Goal: Task Accomplishment & Management: Complete application form

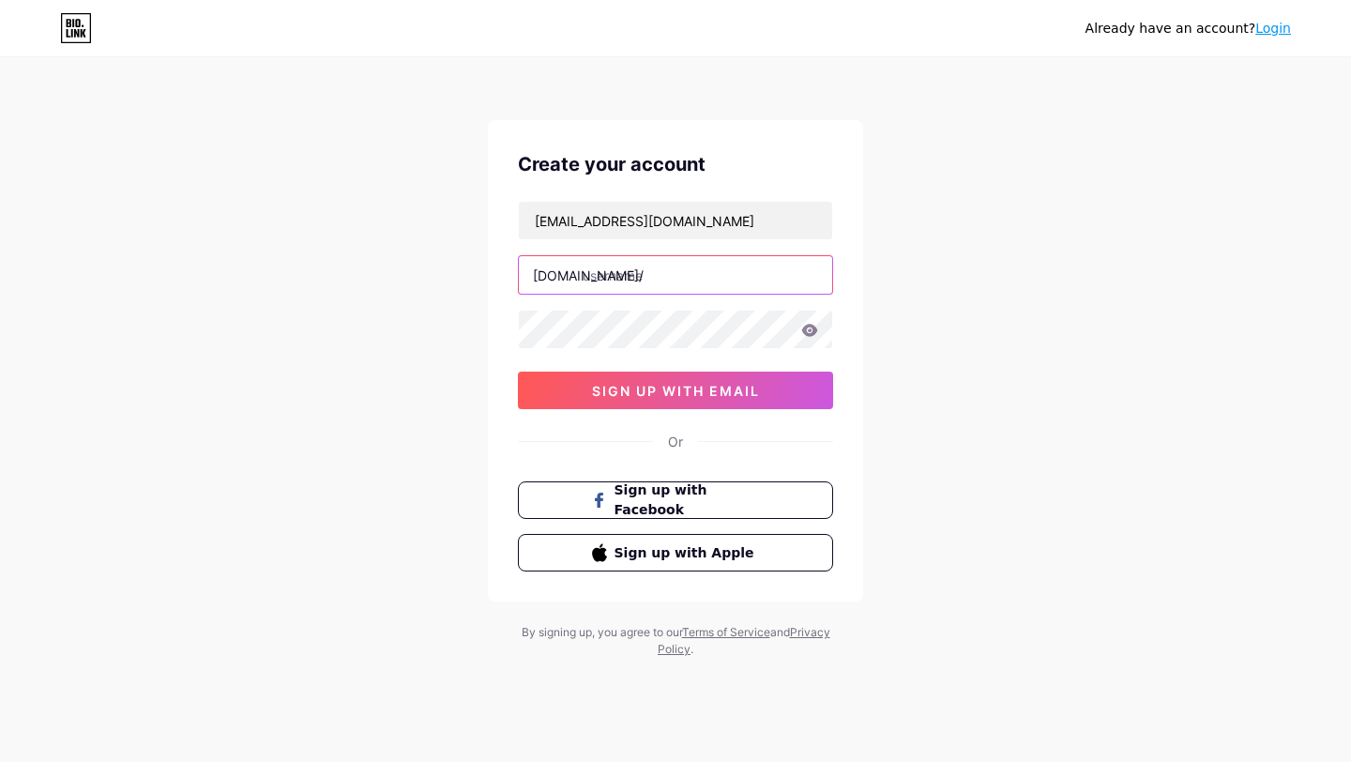
click at [665, 285] on input "text" at bounding box center [675, 275] width 313 height 38
paste input "789betac"
type input "789betac"
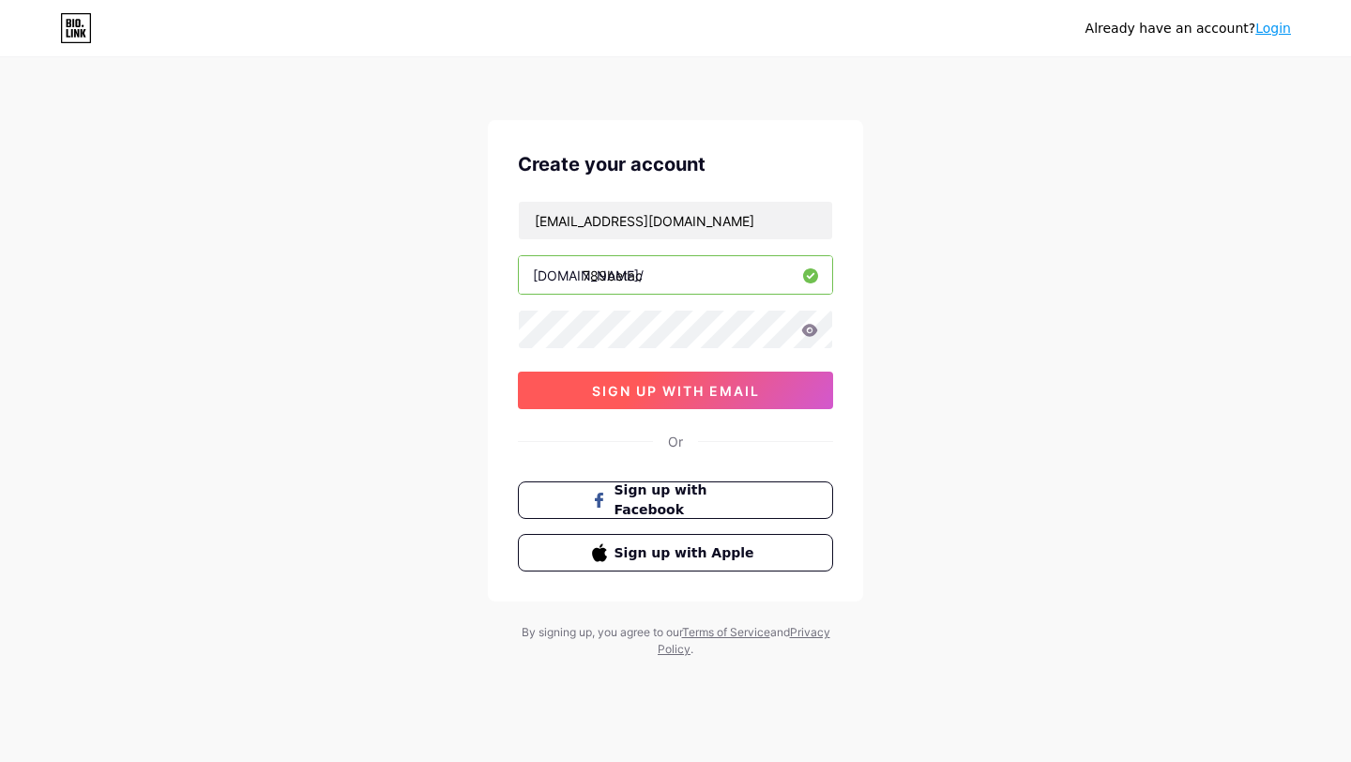
click at [648, 390] on span "sign up with email" at bounding box center [676, 391] width 168 height 16
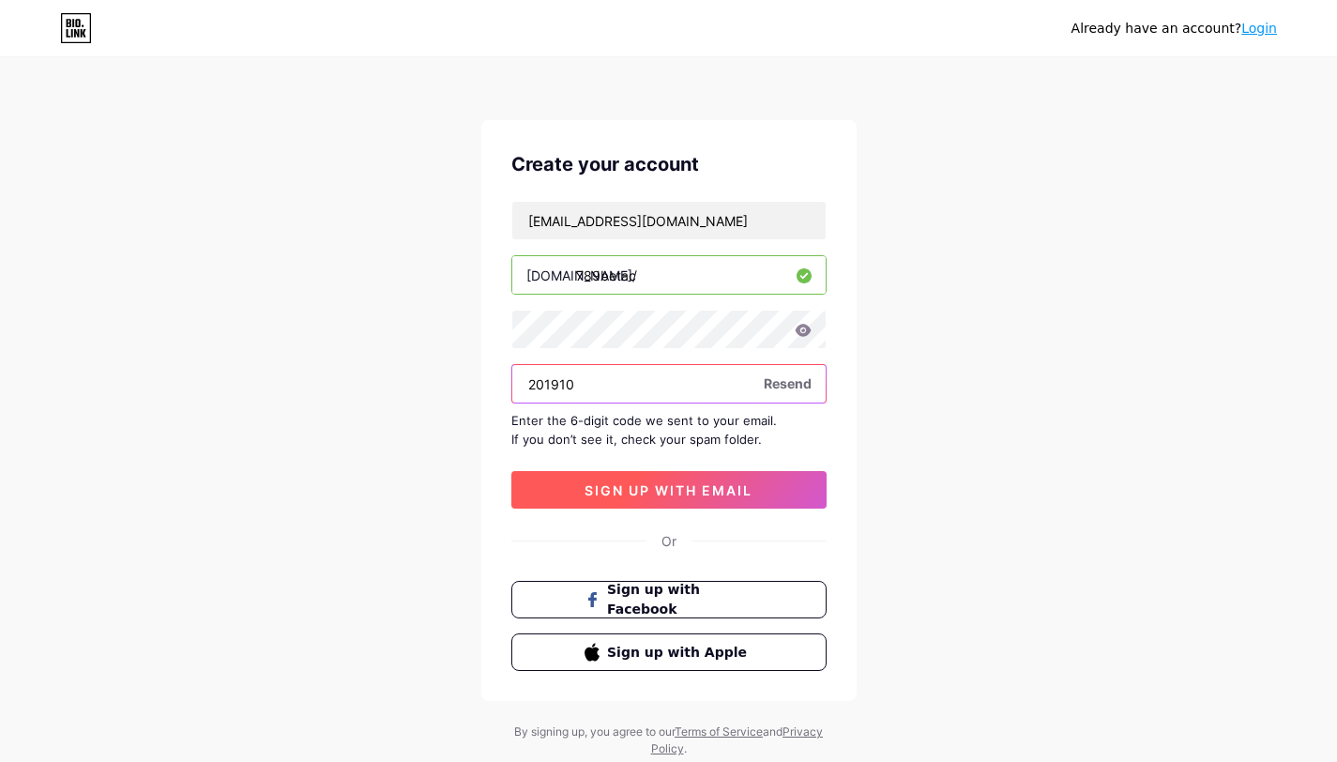
type input "201910"
click at [565, 496] on button "sign up with email" at bounding box center [668, 490] width 315 height 38
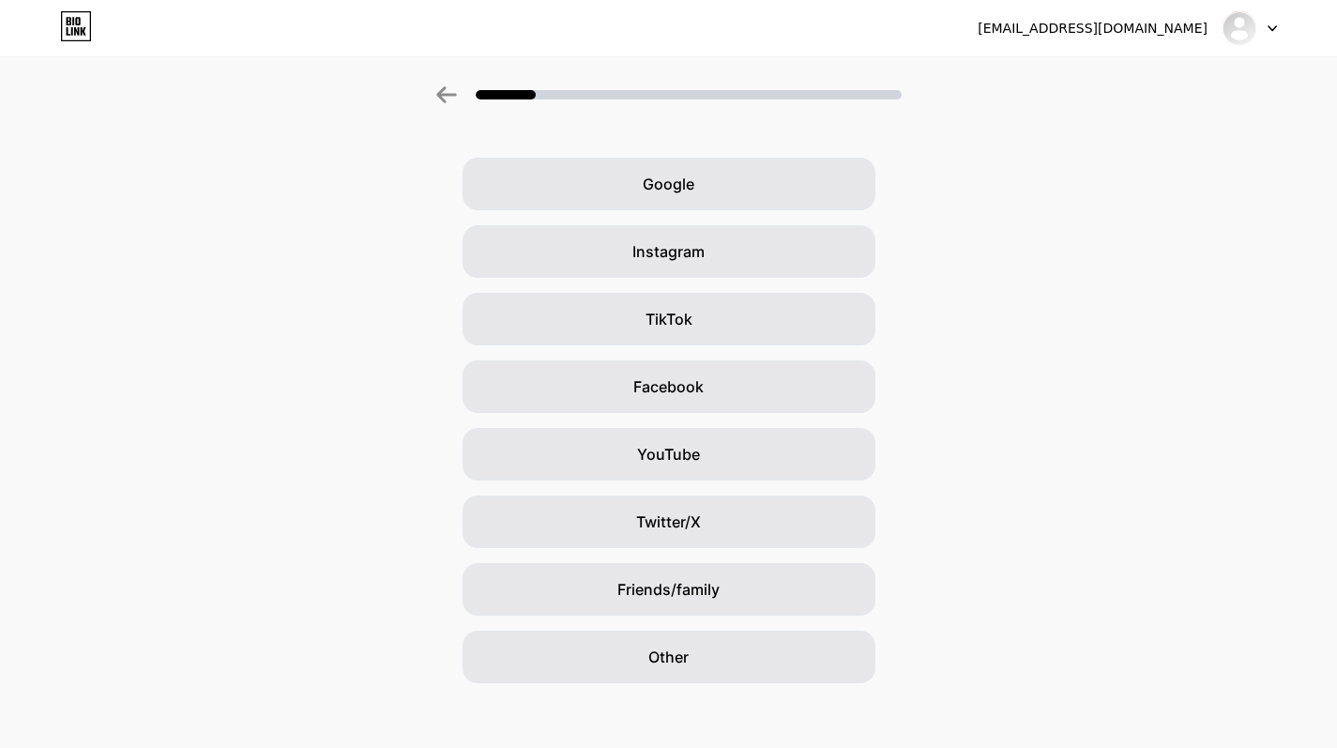
scroll to position [61, 0]
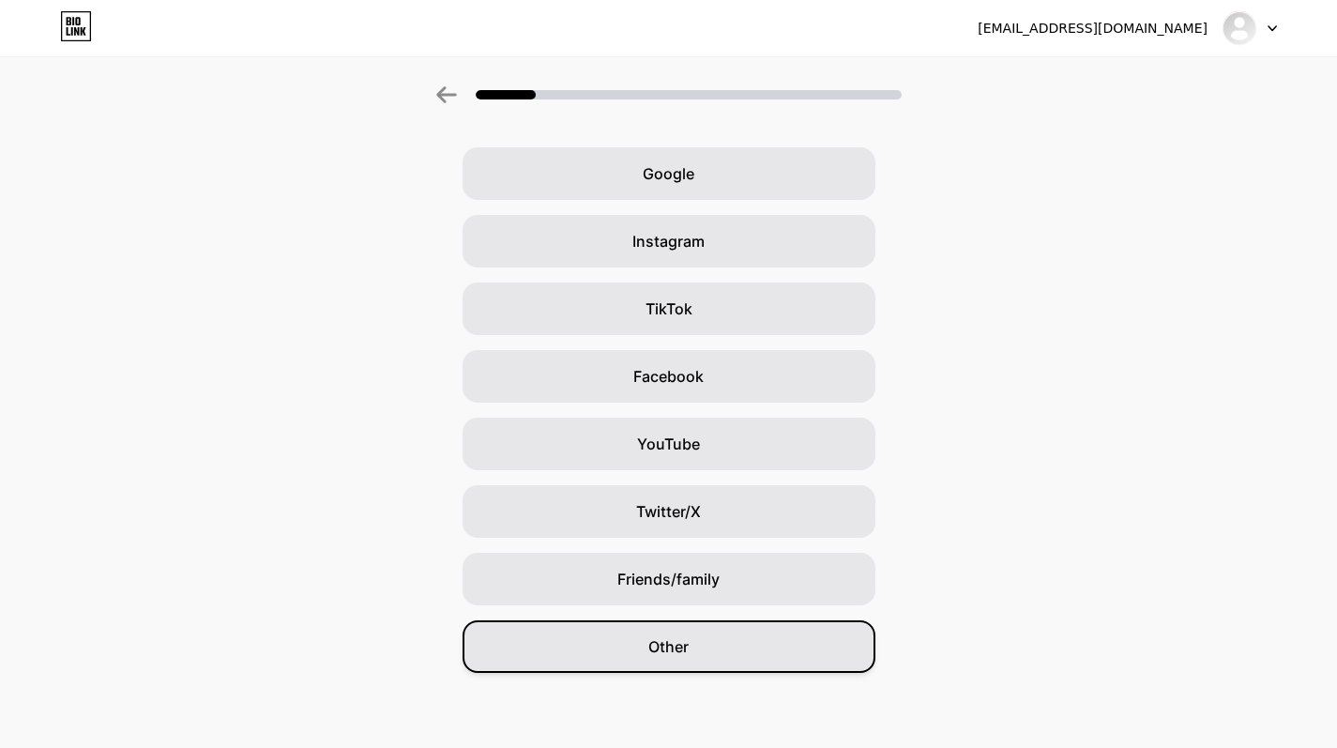
click at [702, 643] on div "Other" at bounding box center [669, 646] width 413 height 53
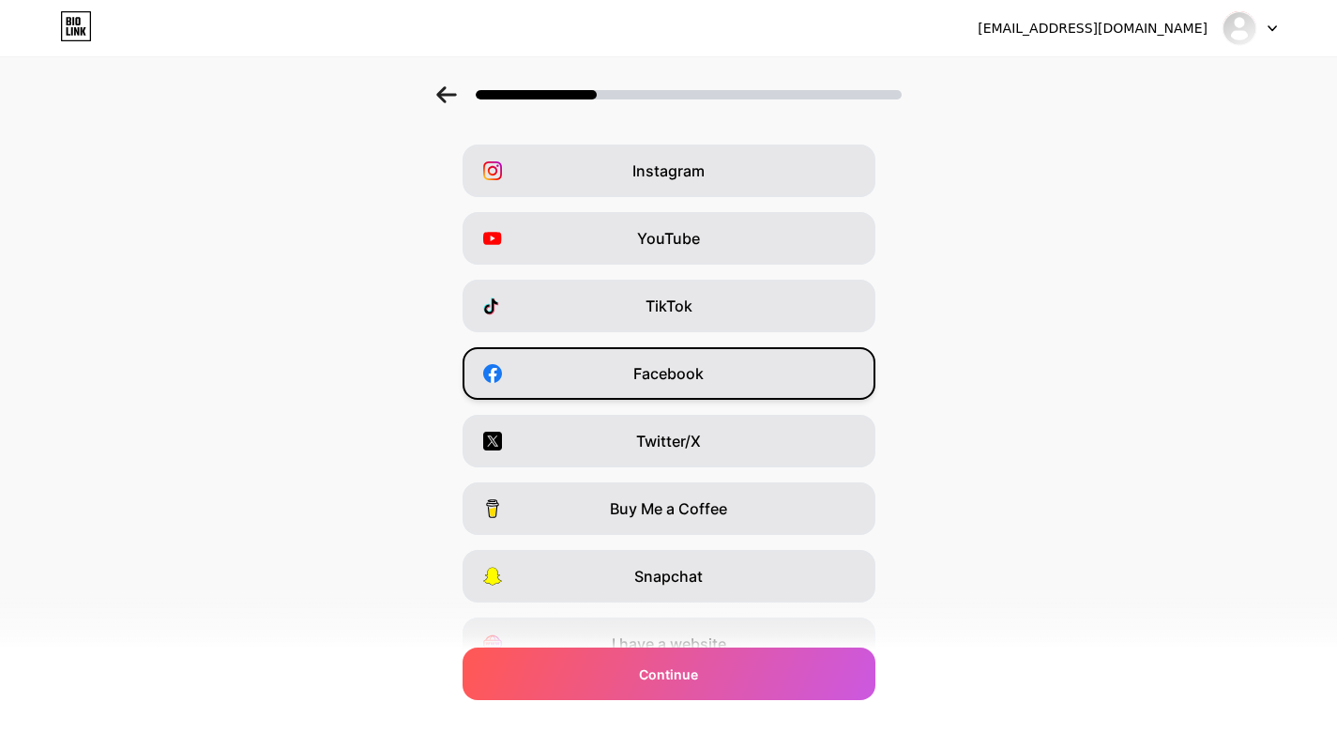
scroll to position [155, 0]
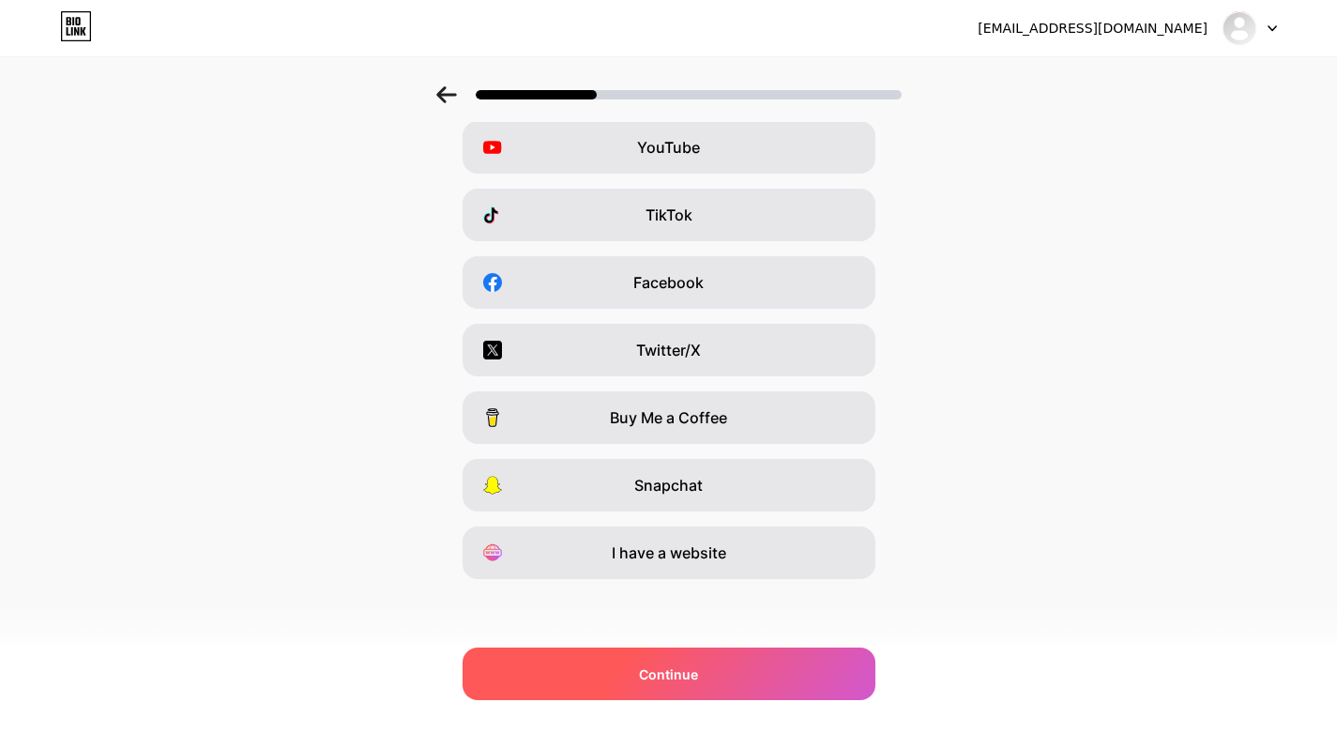
click at [645, 670] on div "Continue" at bounding box center [669, 674] width 413 height 53
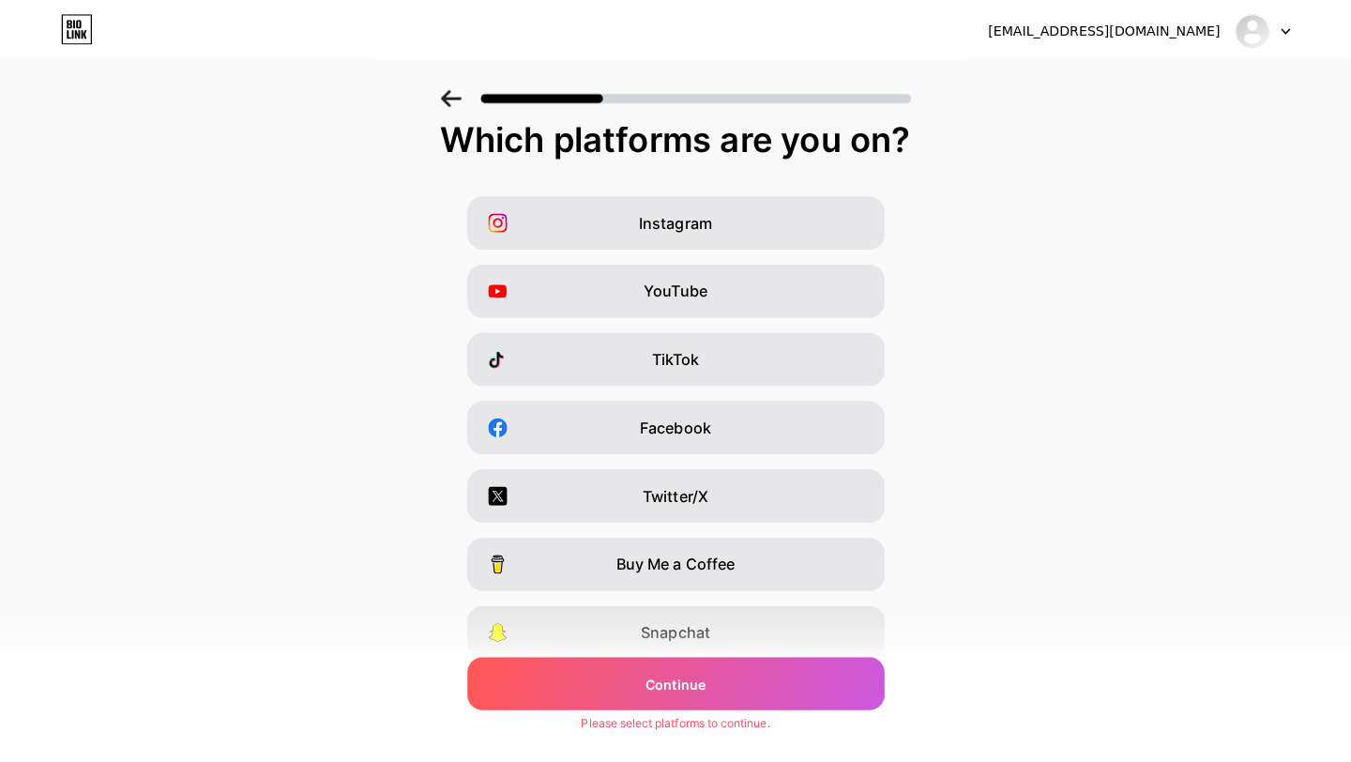
scroll to position [0, 0]
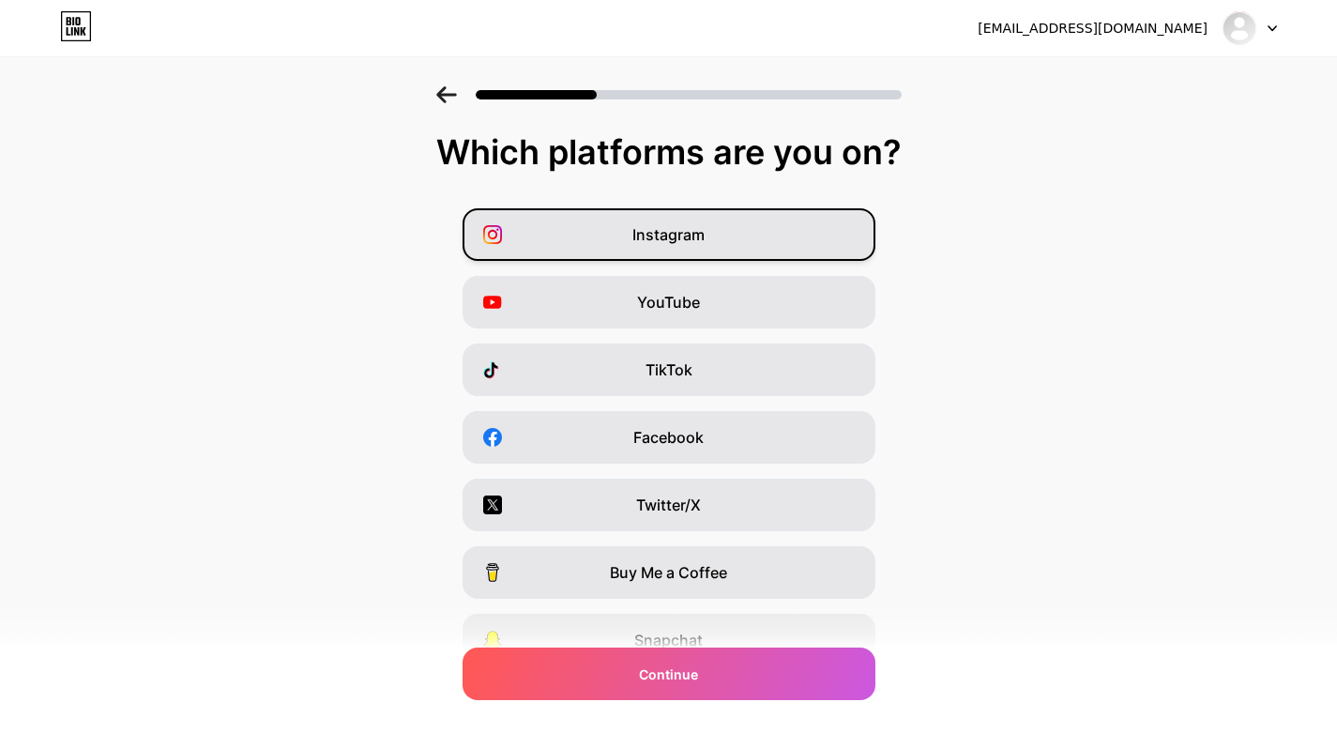
click at [702, 243] on span "Instagram" at bounding box center [669, 234] width 72 height 23
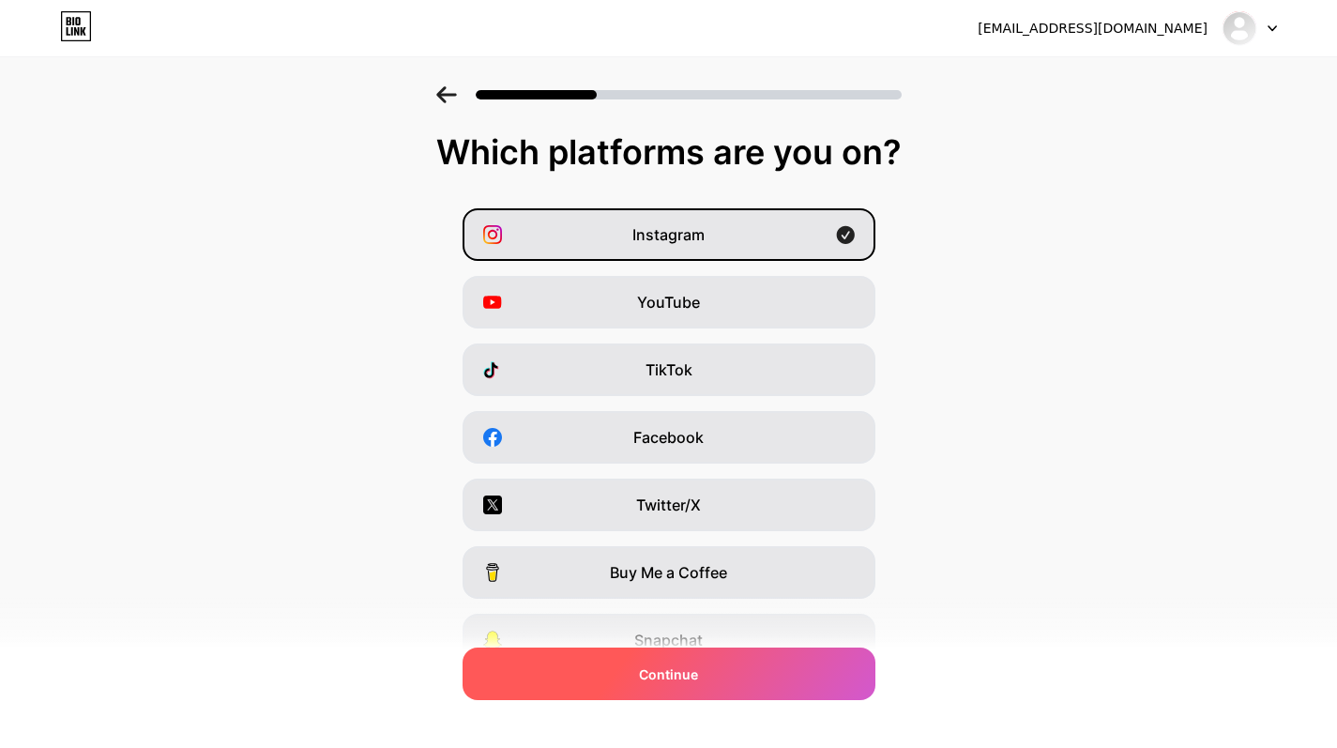
click at [670, 666] on span "Continue" at bounding box center [668, 674] width 59 height 20
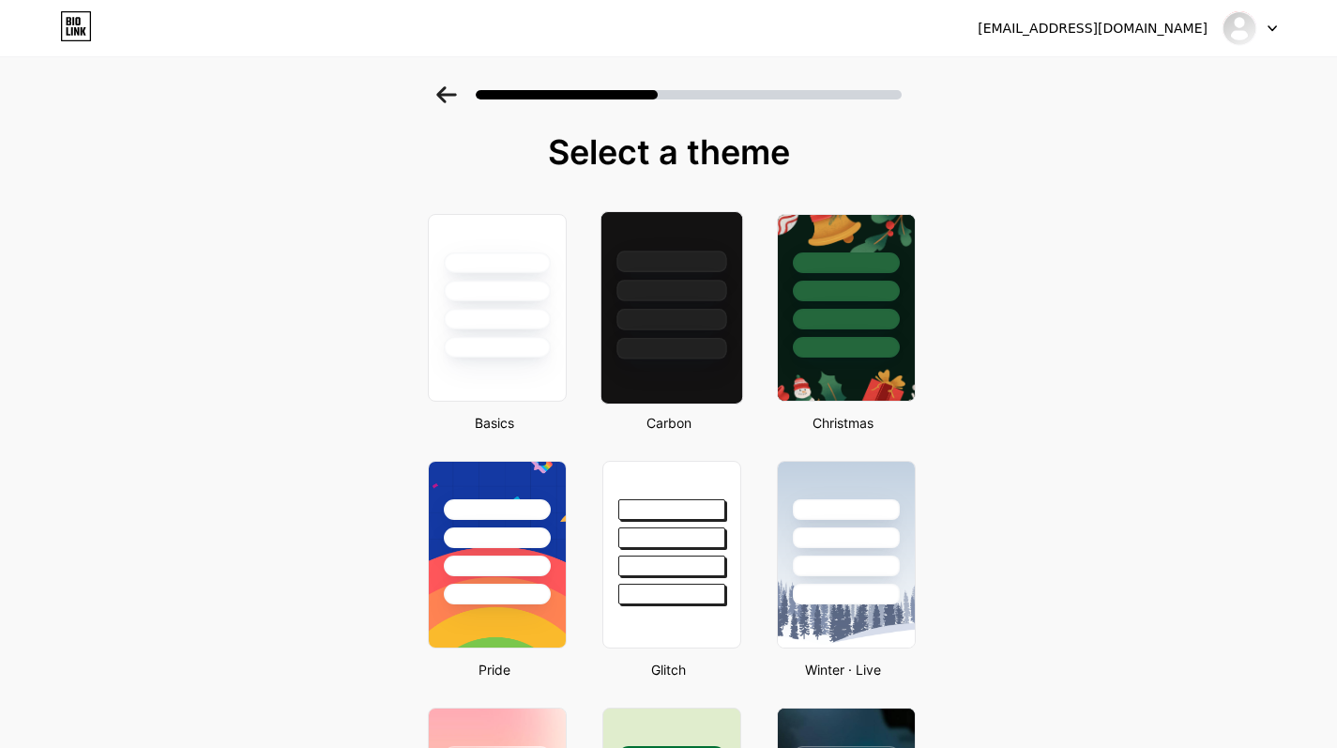
click at [648, 340] on div at bounding box center [672, 349] width 110 height 22
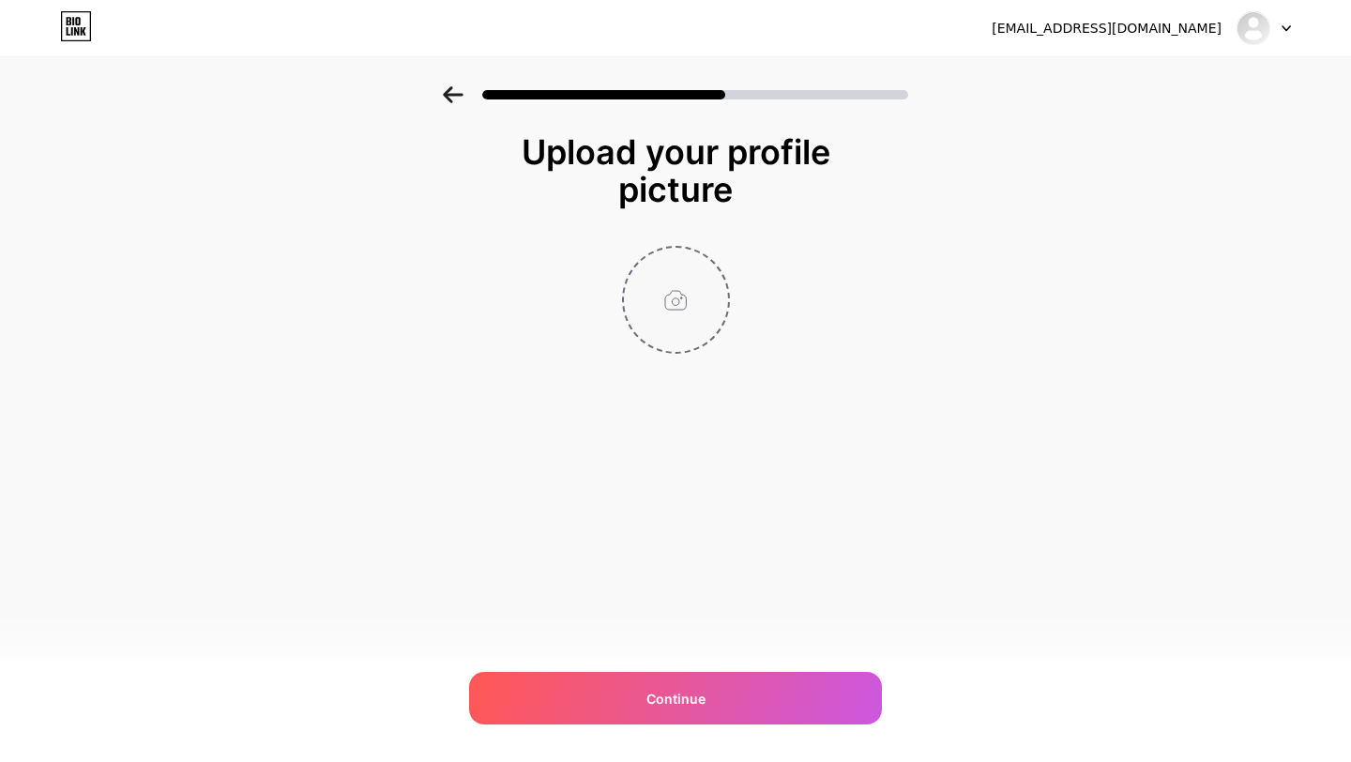
click at [670, 294] on input "file" at bounding box center [676, 300] width 104 height 104
type input "C:\fakepath\789BET_3COLOR_789BRT-1024x548-1.png"
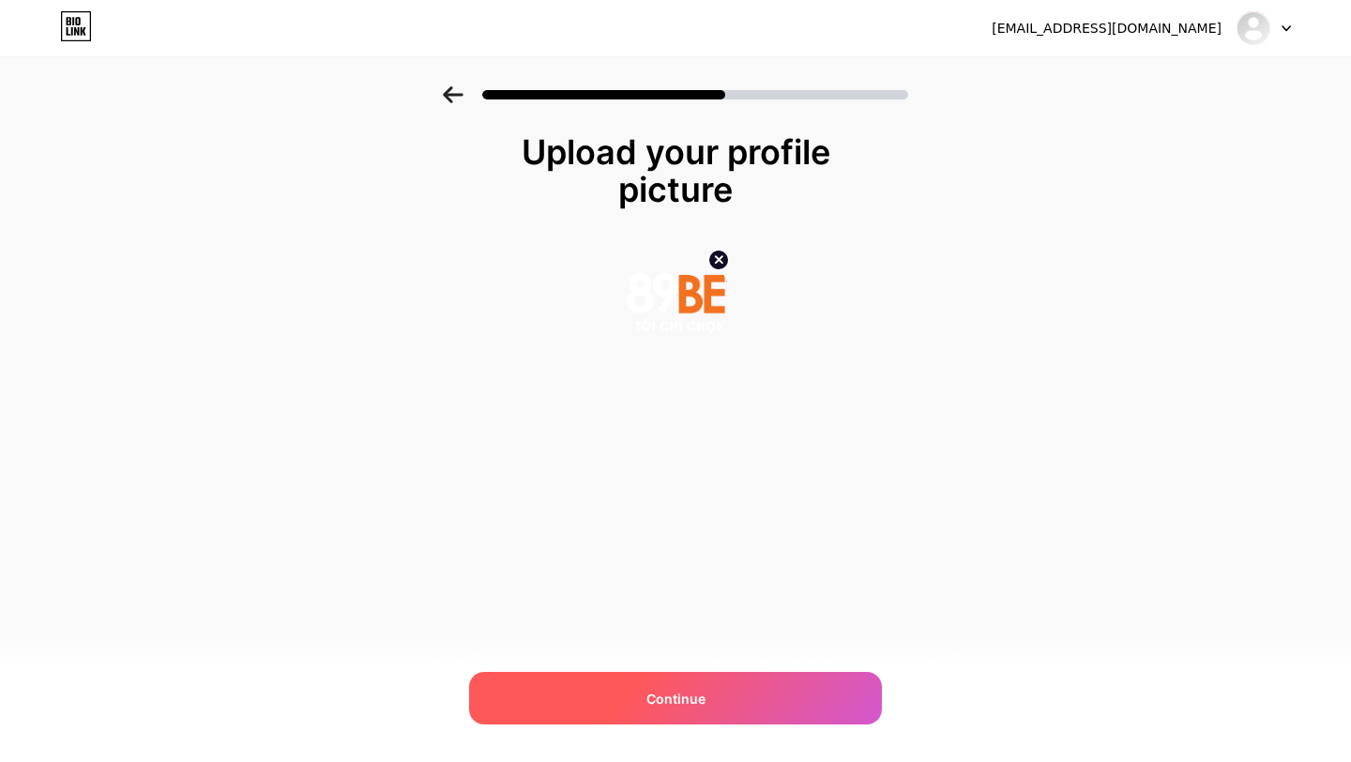
click at [653, 676] on div "Continue" at bounding box center [675, 698] width 413 height 53
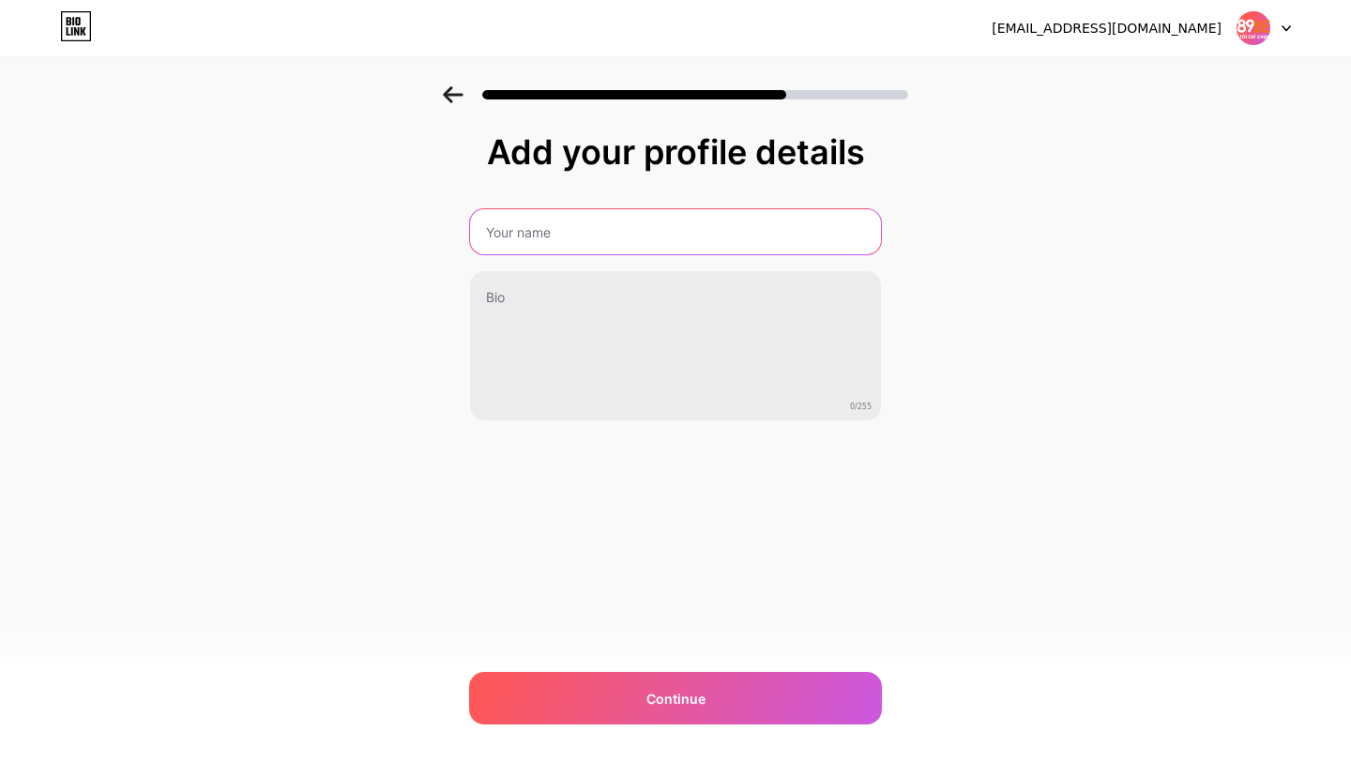
click at [694, 220] on input "text" at bounding box center [675, 231] width 411 height 45
type input "789betac"
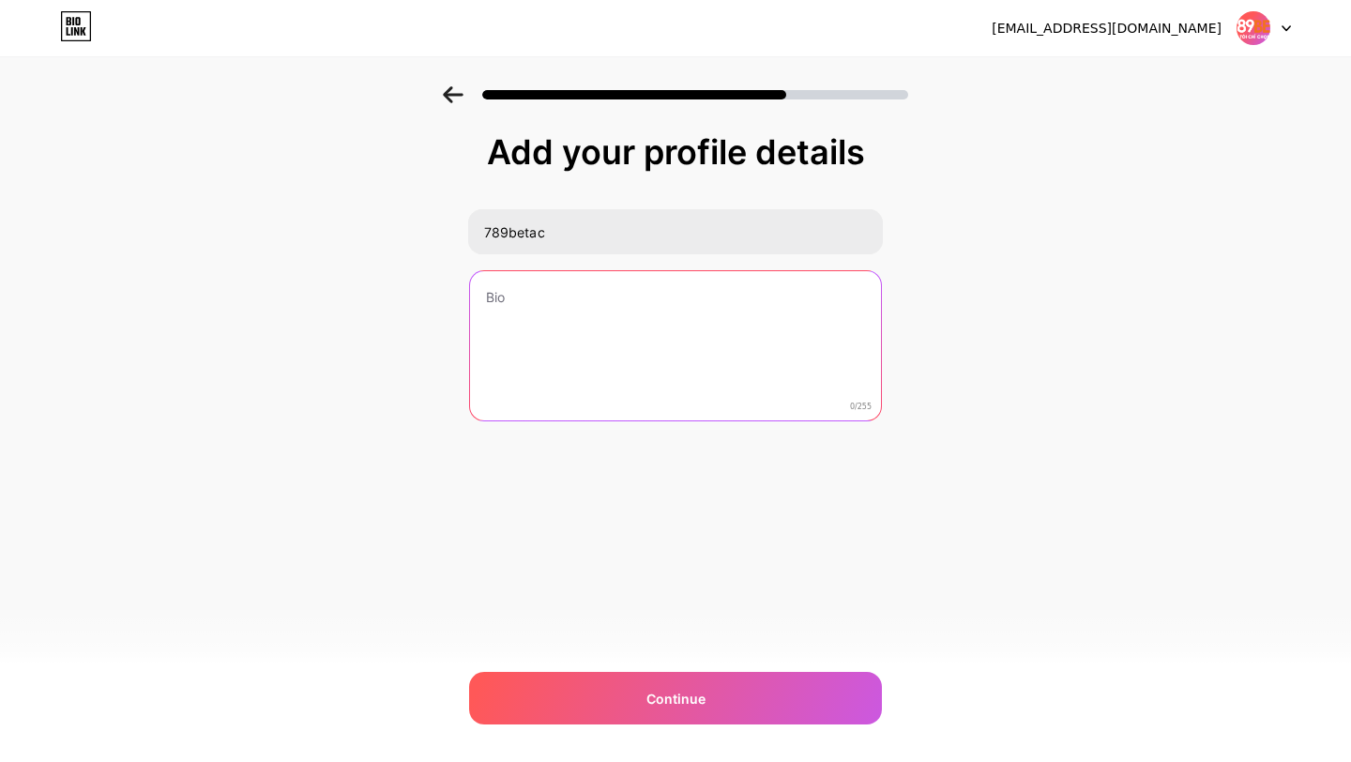
click at [648, 368] on textarea at bounding box center [675, 346] width 411 height 151
paste textarea ""789BET mở ra thế giới giải trí trực tuyến đỉnh cao, nơi bạn vừa chơi vừa thỏa …"
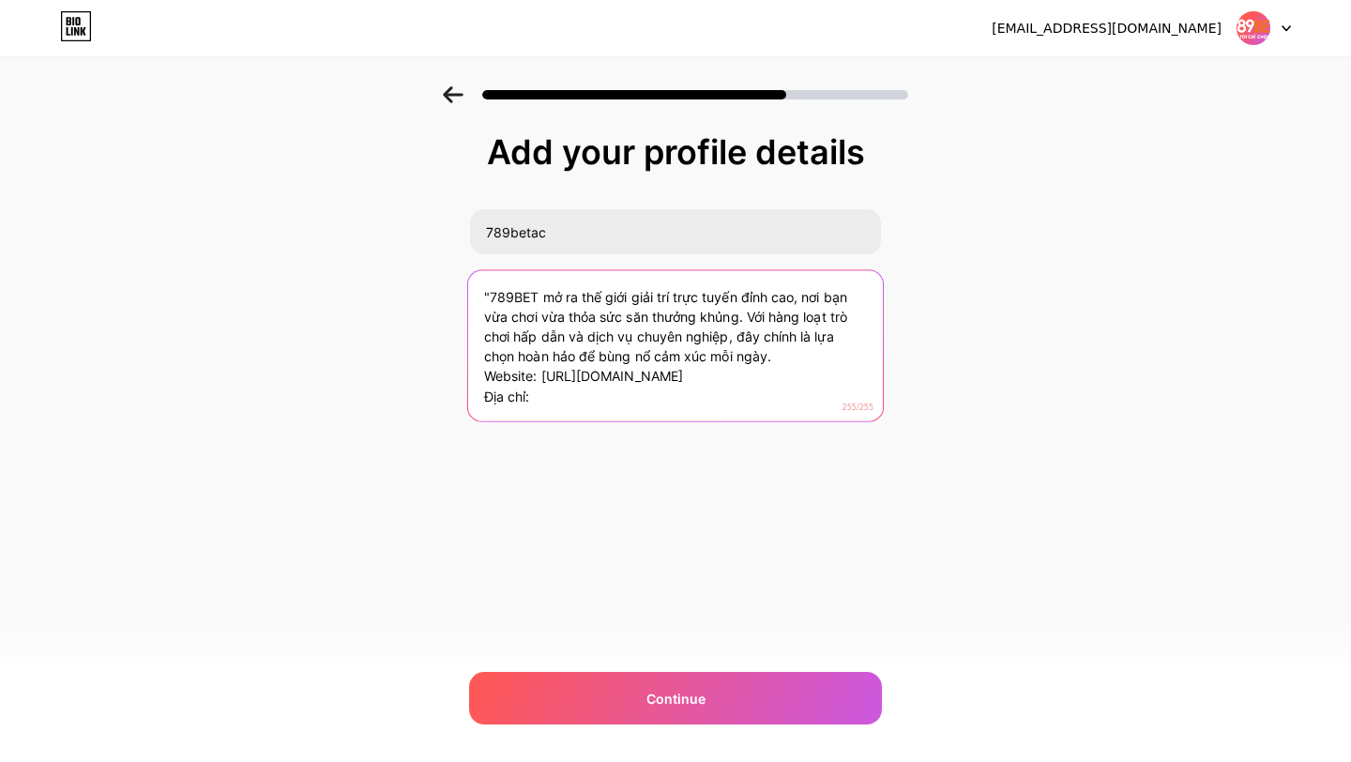
drag, startPoint x: 564, startPoint y: 395, endPoint x: 442, endPoint y: 396, distance: 122.0
click at [441, 397] on div "Add your profile details 789betac "789BET mở ra thế giới giải trí trực tuyến đỉ…" at bounding box center [675, 300] width 1351 height 429
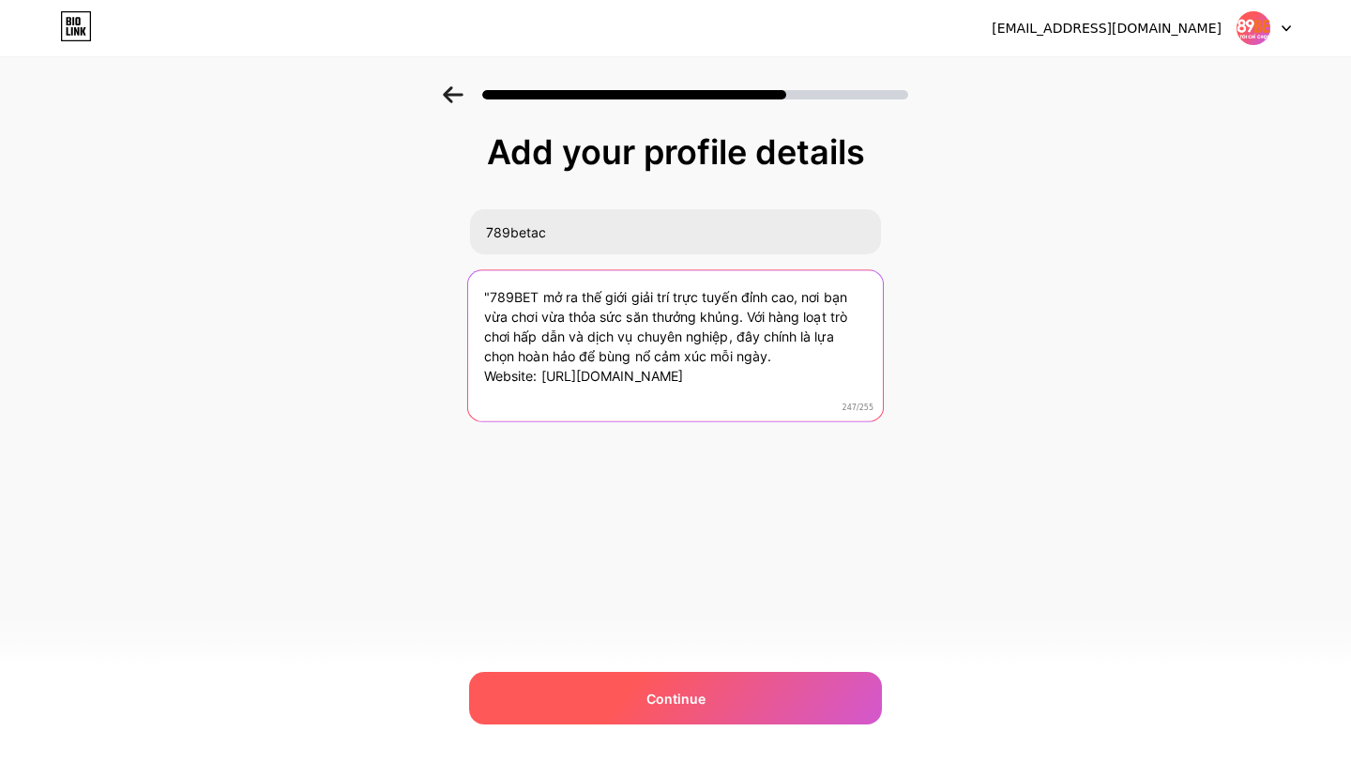
type textarea ""789BET mở ra thế giới giải trí trực tuyến đỉnh cao, nơi bạn vừa chơi vừa thỏa …"
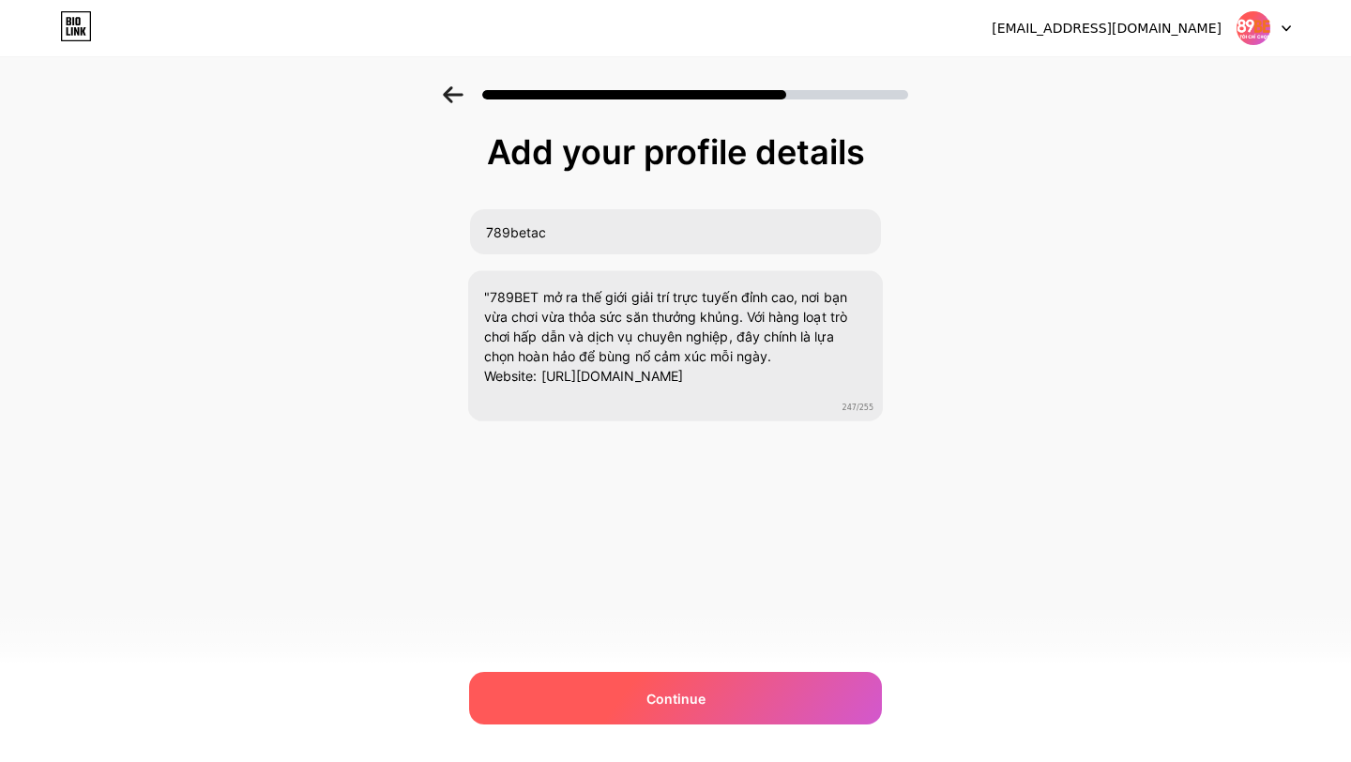
click at [587, 685] on div "Continue" at bounding box center [675, 698] width 413 height 53
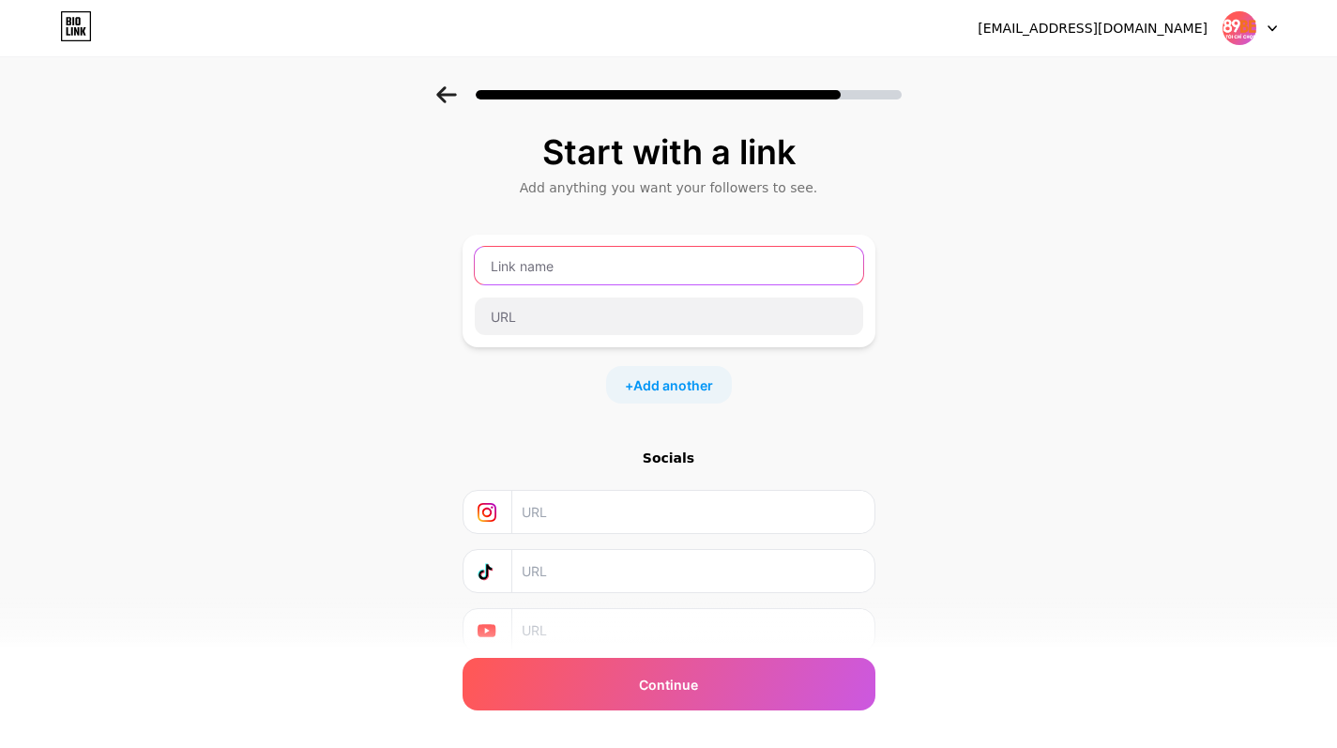
click at [546, 268] on input "text" at bounding box center [669, 266] width 389 height 38
paste input "789betac"
type input "789betac"
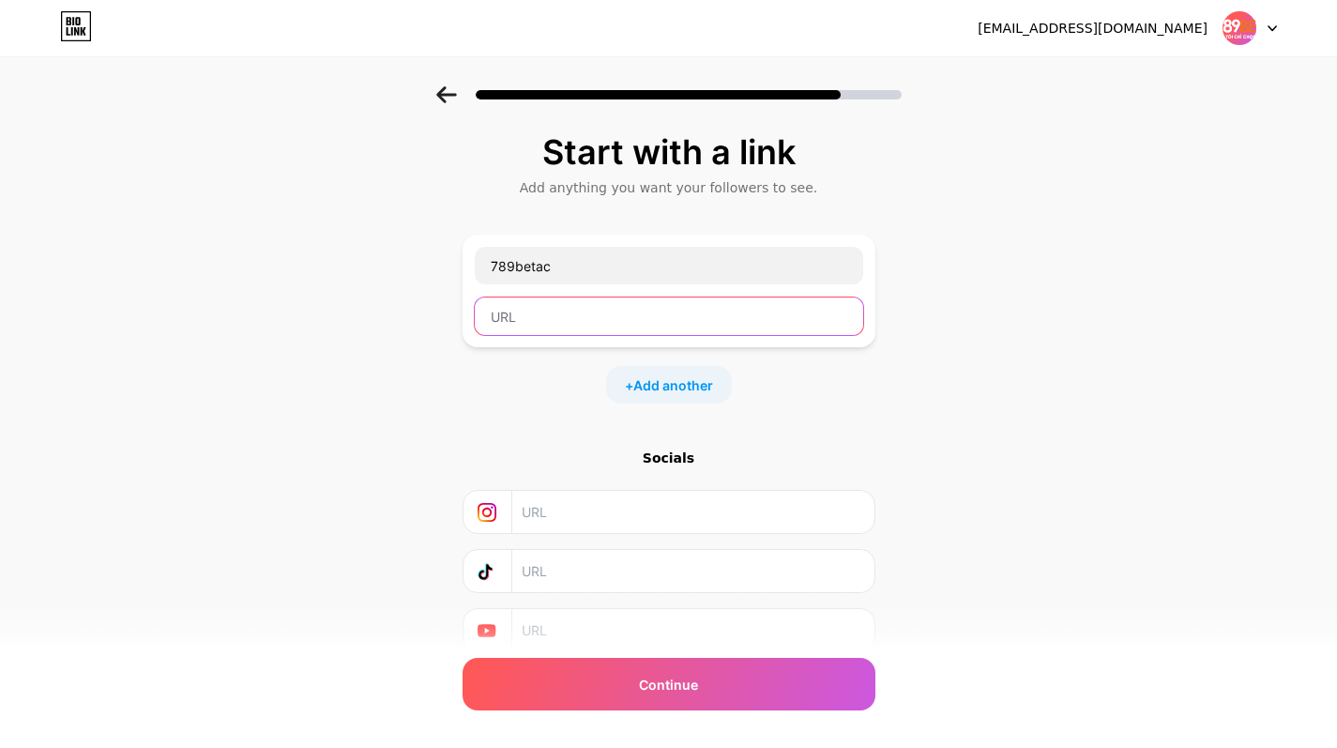
click at [527, 325] on input "text" at bounding box center [669, 316] width 389 height 38
paste input "https://789bet.ac/"
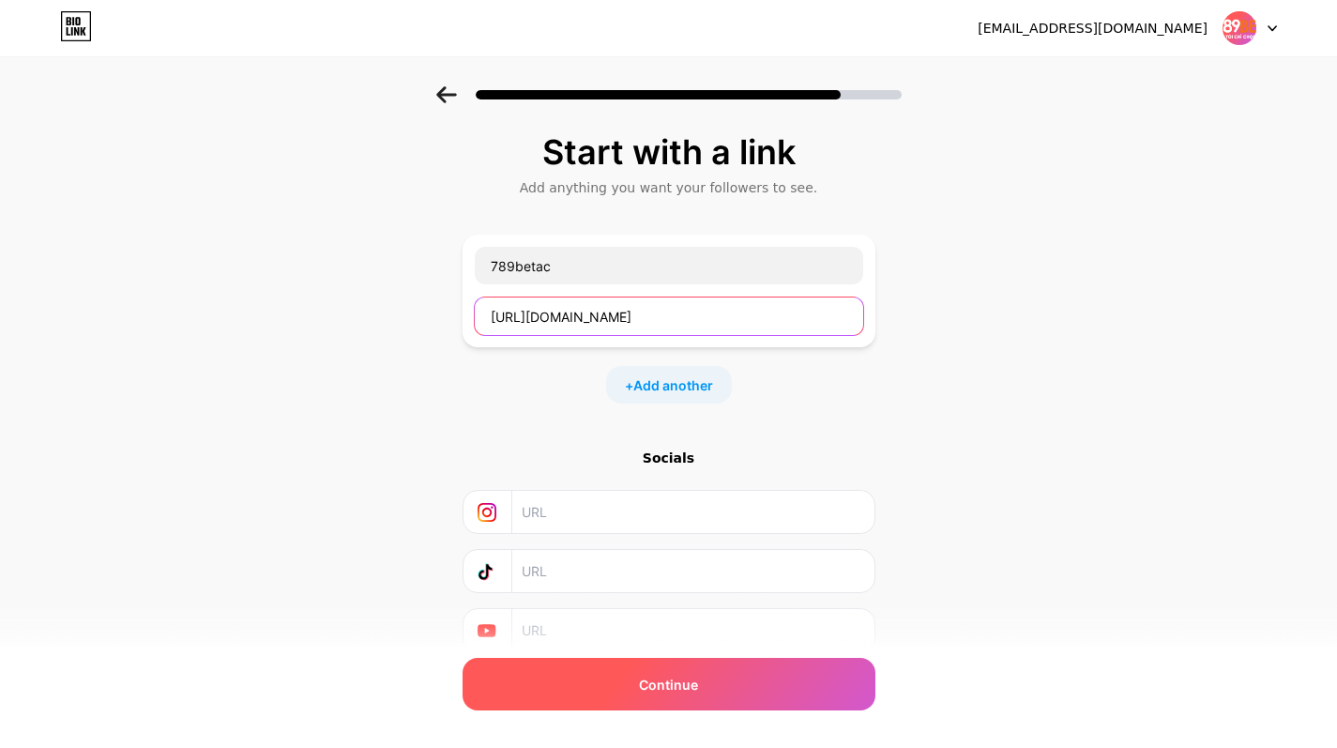
type input "https://789bet.ac/"
click at [663, 691] on span "Continue" at bounding box center [668, 685] width 59 height 20
click at [673, 675] on span "Continue" at bounding box center [668, 685] width 59 height 20
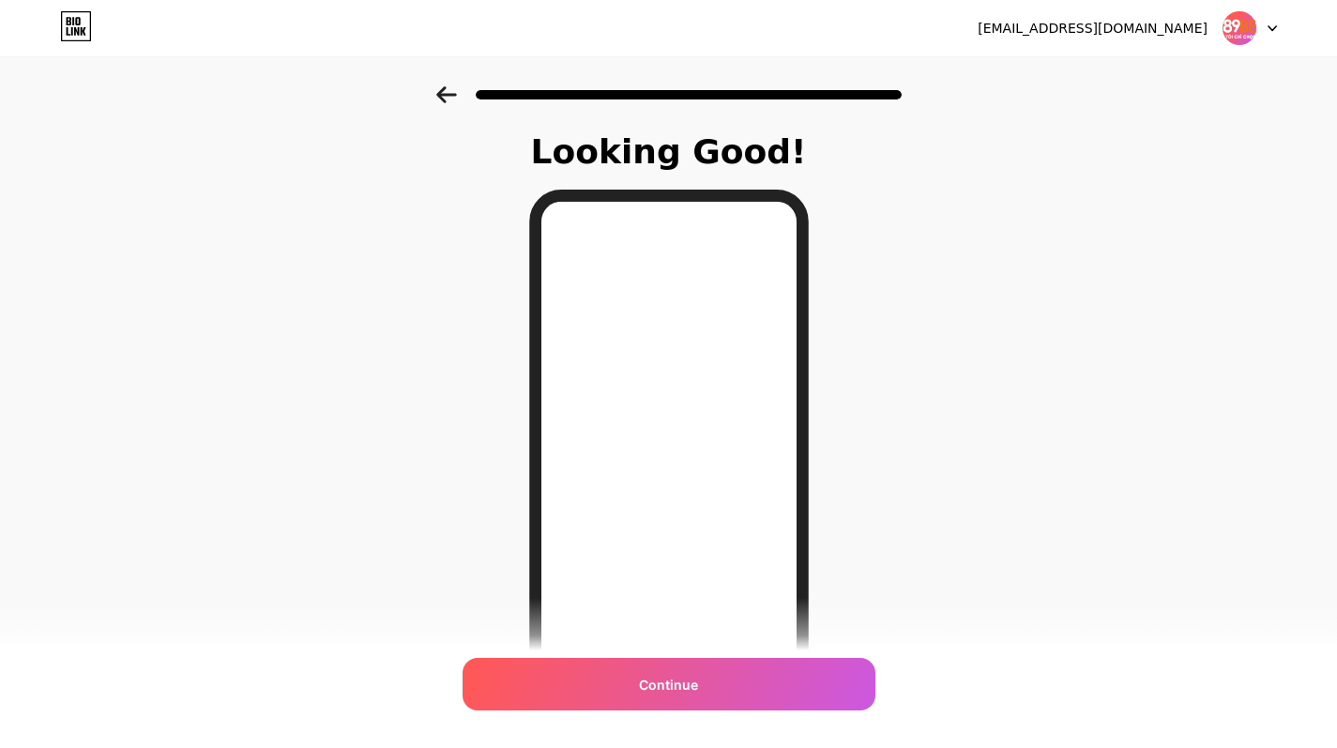
click at [673, 675] on span "Continue" at bounding box center [668, 685] width 59 height 20
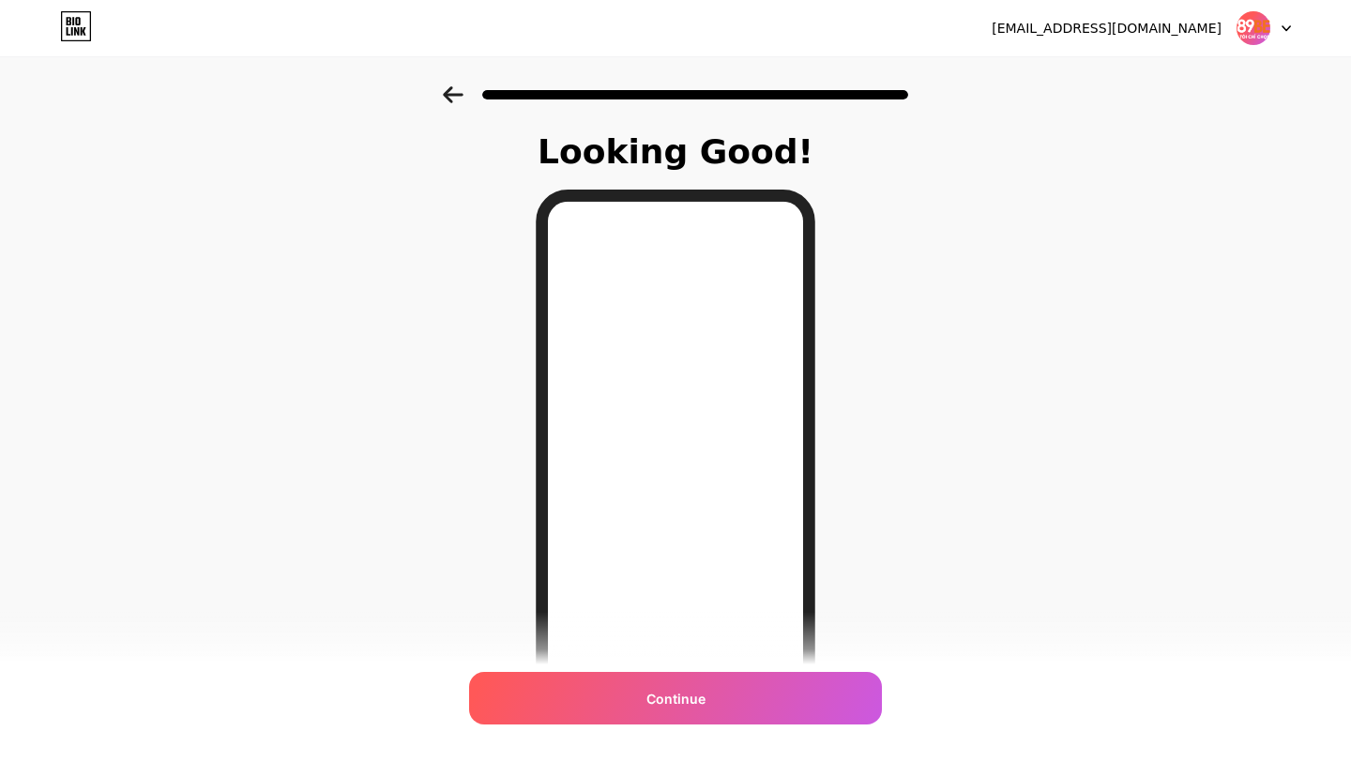
click at [673, 675] on div "mekawright84.33225@gmail.com Logout Link Copied Looking Good! Continue" at bounding box center [675, 471] width 1351 height 943
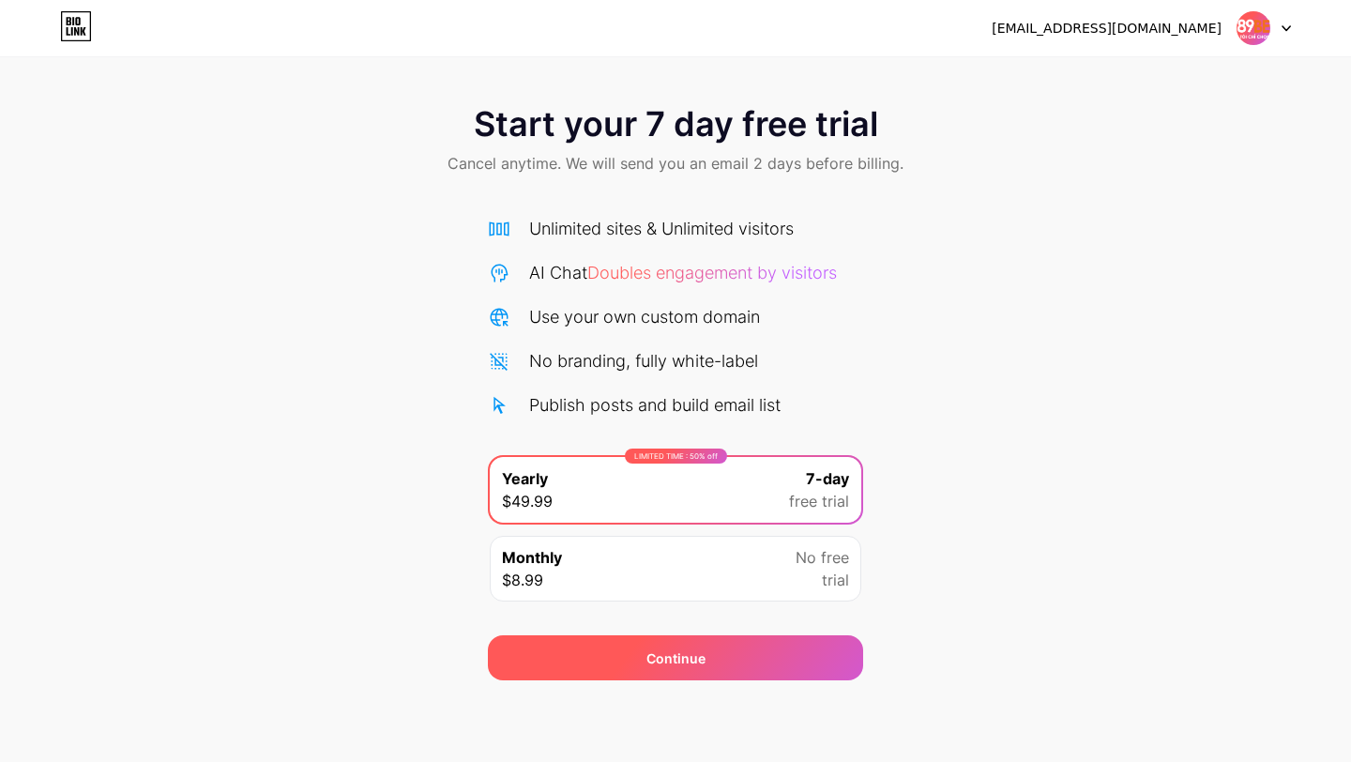
click at [664, 659] on div "Continue" at bounding box center [676, 658] width 59 height 20
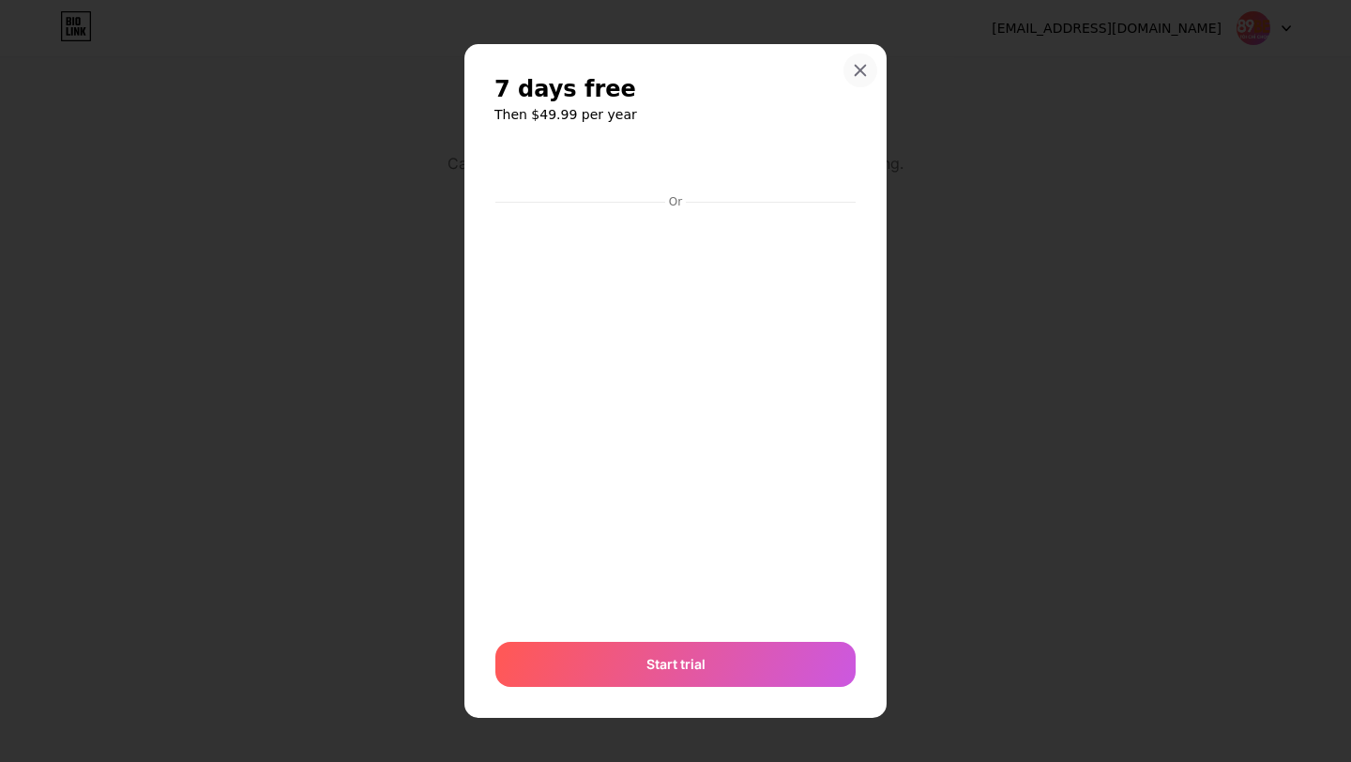
click at [853, 73] on icon at bounding box center [860, 70] width 15 height 15
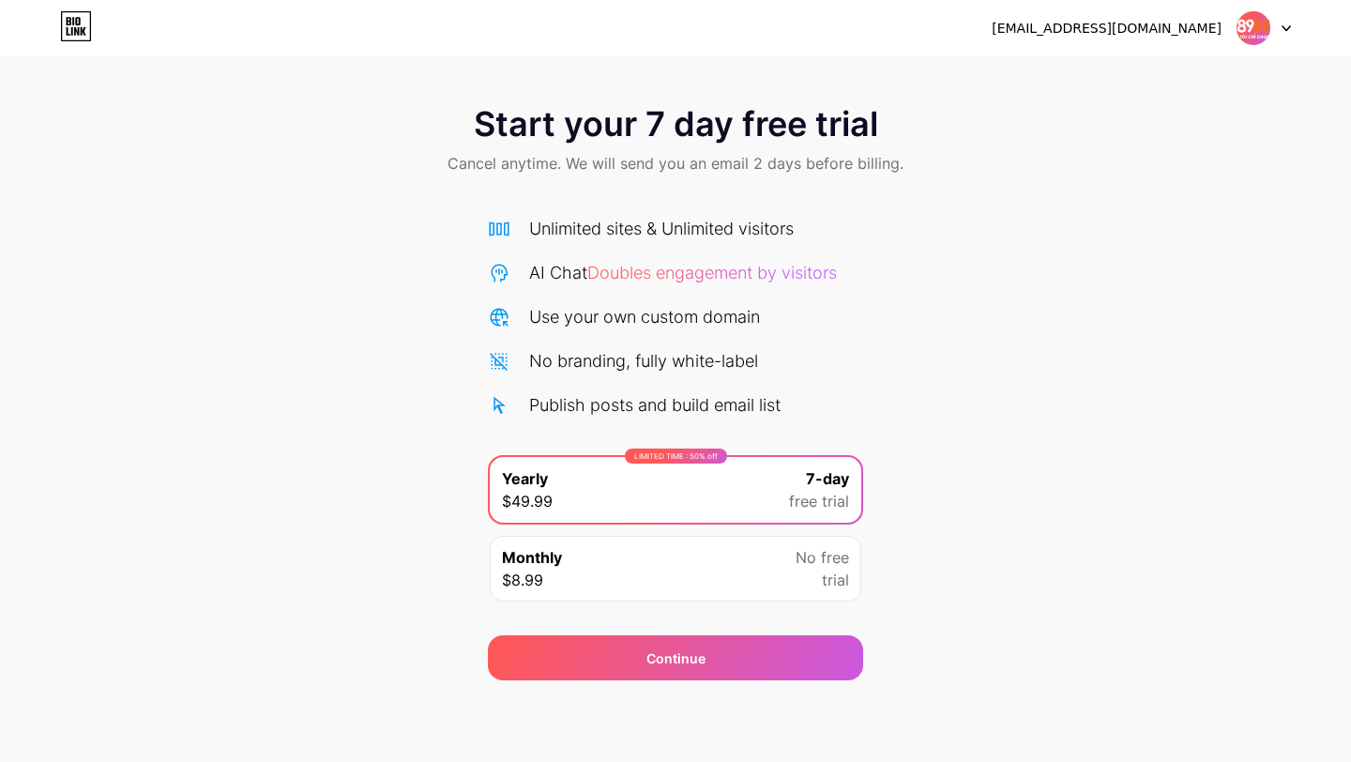
click at [724, 452] on div "LIMITED TIME : 50% off" at bounding box center [676, 456] width 102 height 15
click at [733, 255] on div "Unlimited sites & Unlimited visitors AI Chat Doubles engagement by visitors Use…" at bounding box center [675, 317] width 375 height 202
click at [737, 236] on div "Unlimited sites & Unlimited visitors" at bounding box center [661, 228] width 265 height 25
click at [689, 541] on div "Monthly $8.99 No free trial" at bounding box center [676, 569] width 372 height 66
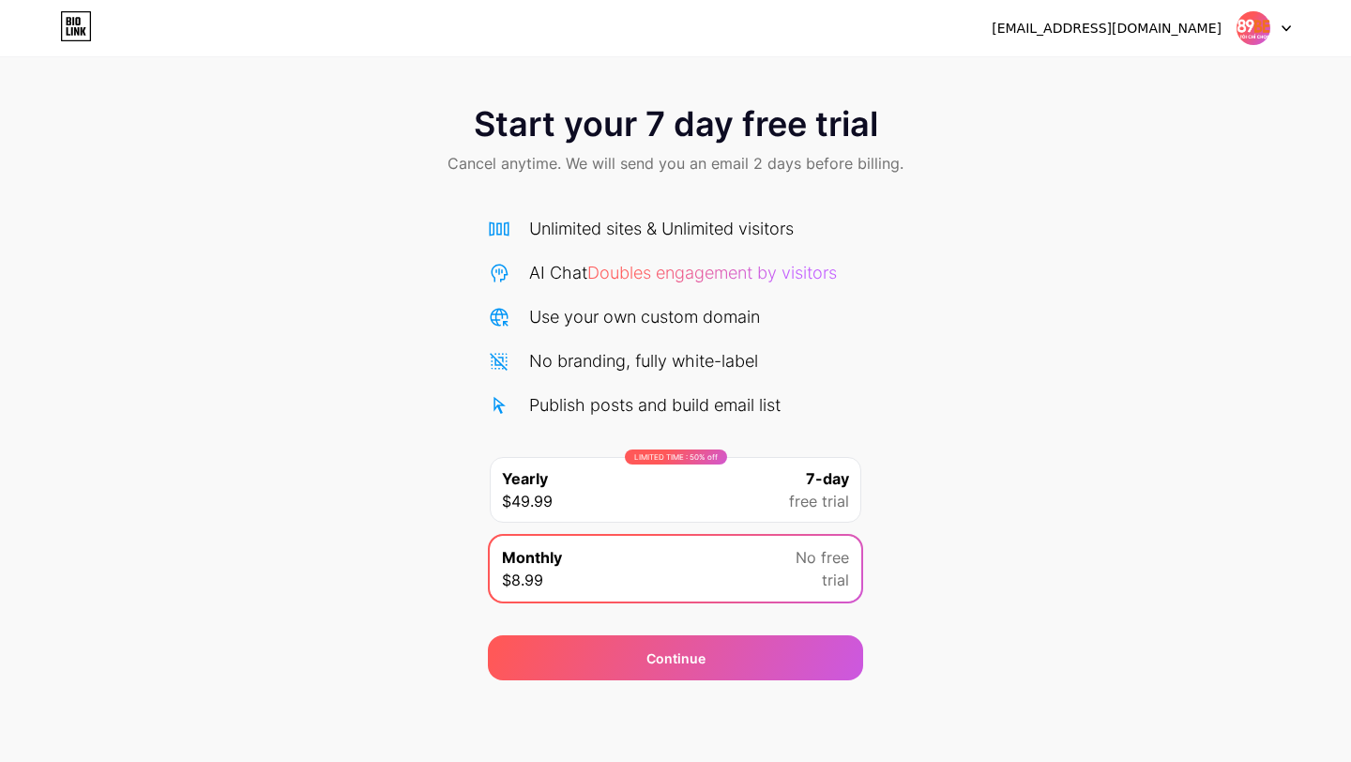
click at [729, 496] on div "LIMITED TIME : 50% off Yearly $49.99 7-day free trial" at bounding box center [676, 490] width 372 height 66
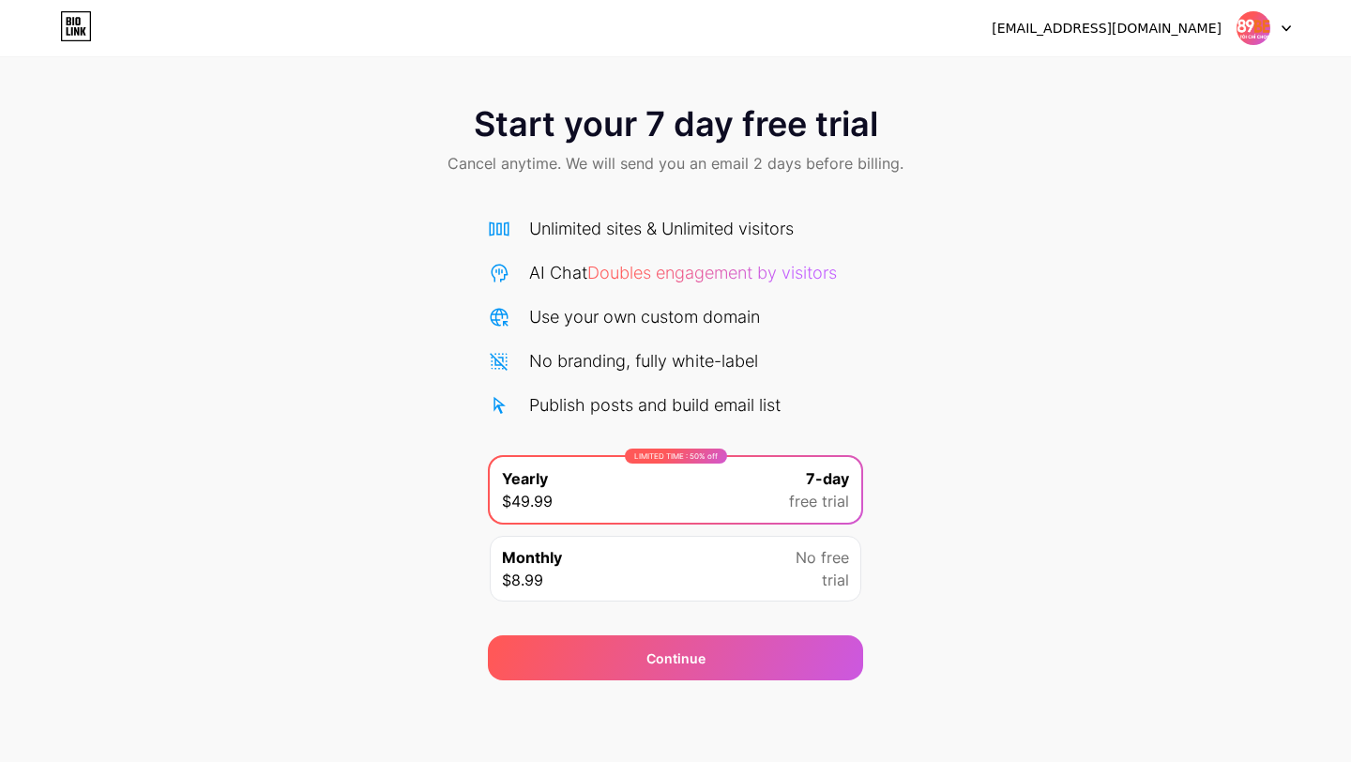
click at [704, 580] on div "Monthly $8.99 No free trial" at bounding box center [676, 569] width 372 height 66
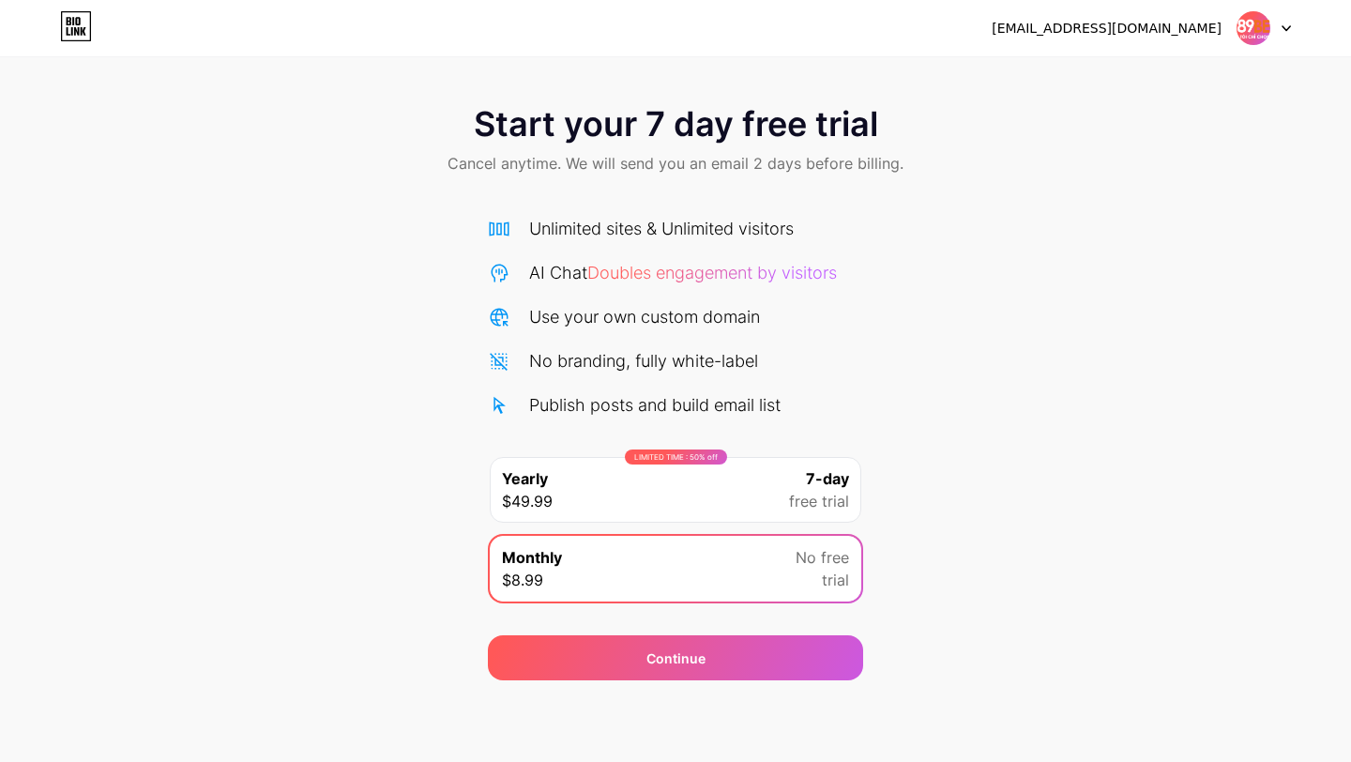
click at [682, 426] on div "Unlimited sites & Unlimited visitors AI Chat Doubles engagement by visitors Use…" at bounding box center [675, 414] width 375 height 397
click at [666, 456] on div "LIMITED TIME : 50% off" at bounding box center [676, 457] width 102 height 15
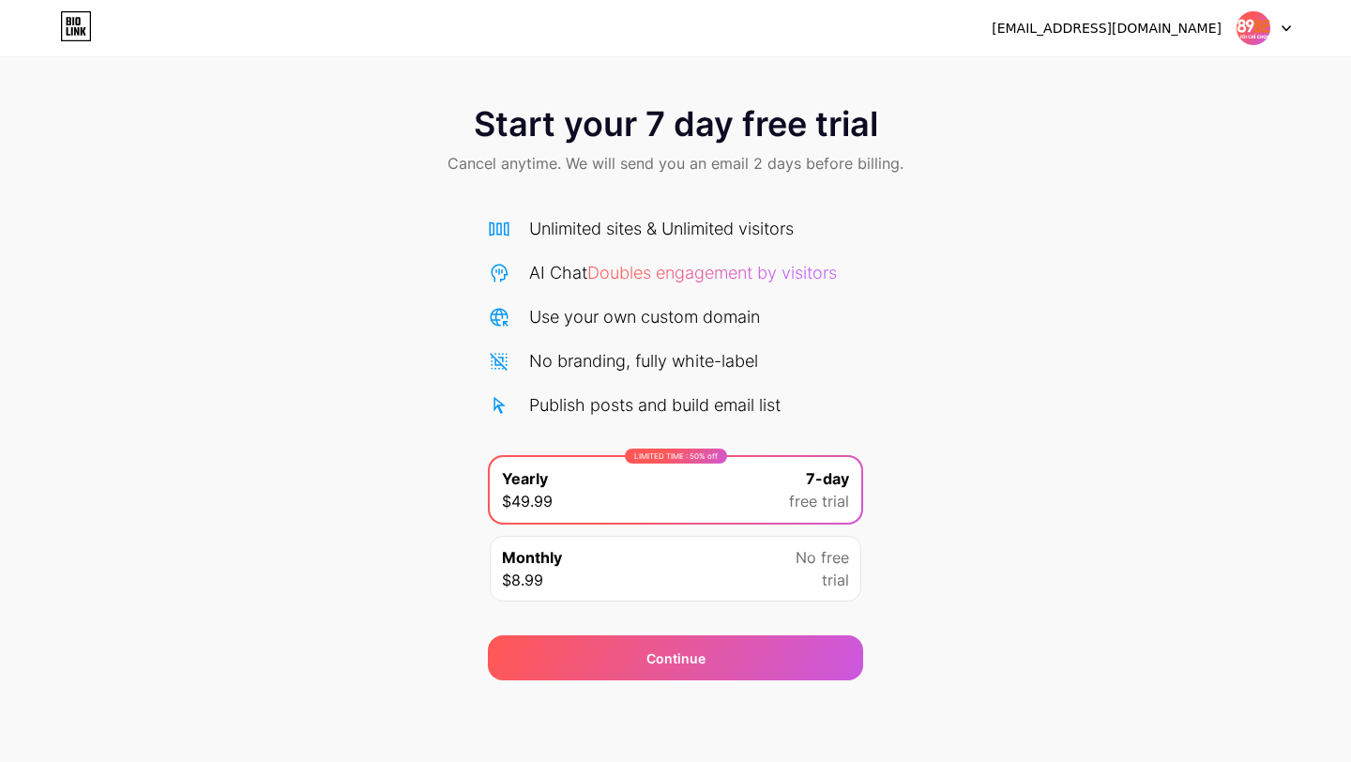
click at [1252, 12] on img at bounding box center [1254, 28] width 36 height 36
click at [1167, 25] on div "[EMAIL_ADDRESS][DOMAIN_NAME]" at bounding box center [1107, 29] width 230 height 20
click at [84, 20] on icon at bounding box center [76, 26] width 32 height 30
click at [75, 24] on icon at bounding box center [77, 21] width 5 height 8
